Goal: Transaction & Acquisition: Purchase product/service

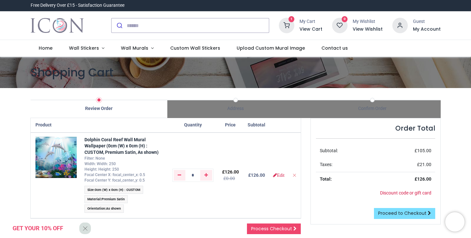
click at [76, 32] on img "Logo of Icon Wall Stickers" at bounding box center [57, 25] width 53 height 18
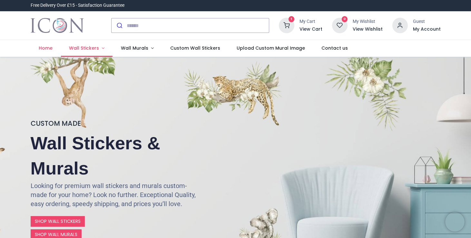
click at [104, 48] on link "Wall Stickers" at bounding box center [87, 48] width 52 height 17
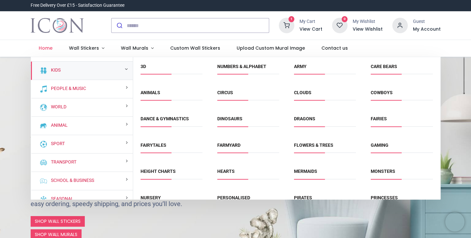
scroll to position [41, 0]
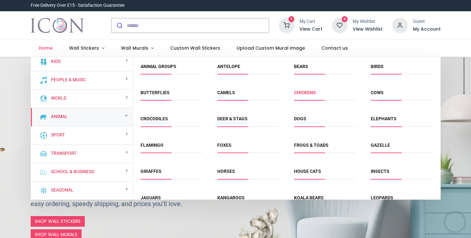
click at [299, 93] on link "Chickens" at bounding box center [305, 92] width 22 height 5
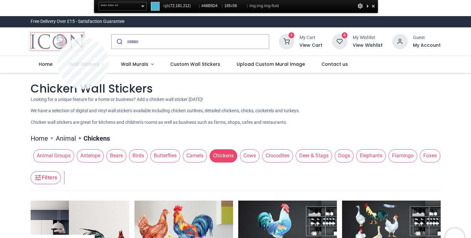
click at [57, 37] on img "Logo of Icon Wall Stickers" at bounding box center [57, 42] width 53 height 18
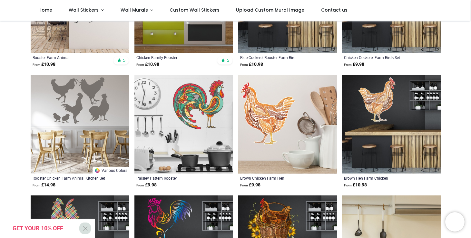
scroll to position [262, 0]
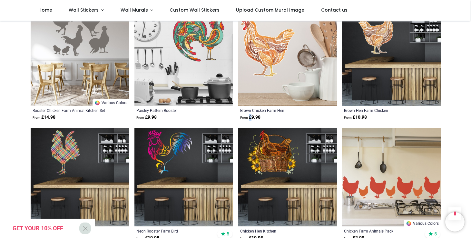
click at [250, 118] on strong "From £ 9.98" at bounding box center [250, 117] width 20 height 6
copy strong "£"
